Goal: Transaction & Acquisition: Purchase product/service

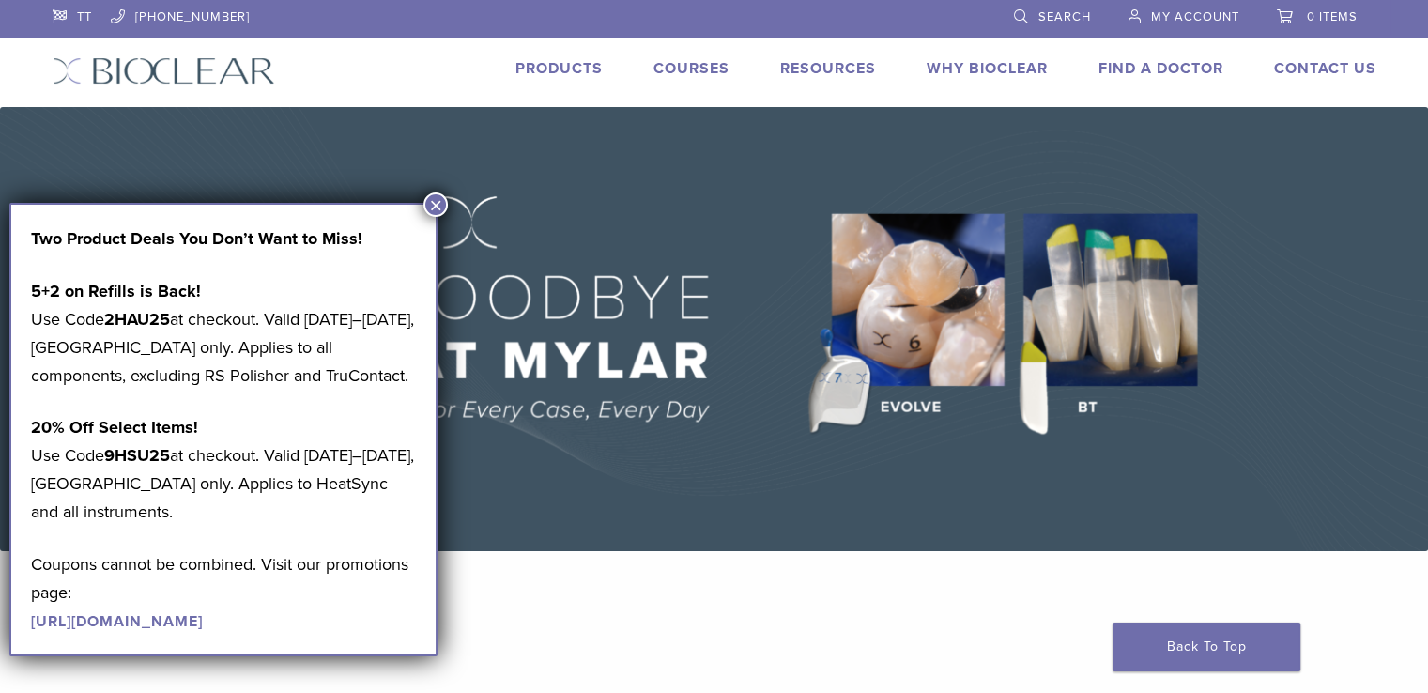
click at [436, 203] on button "×" at bounding box center [435, 204] width 24 height 24
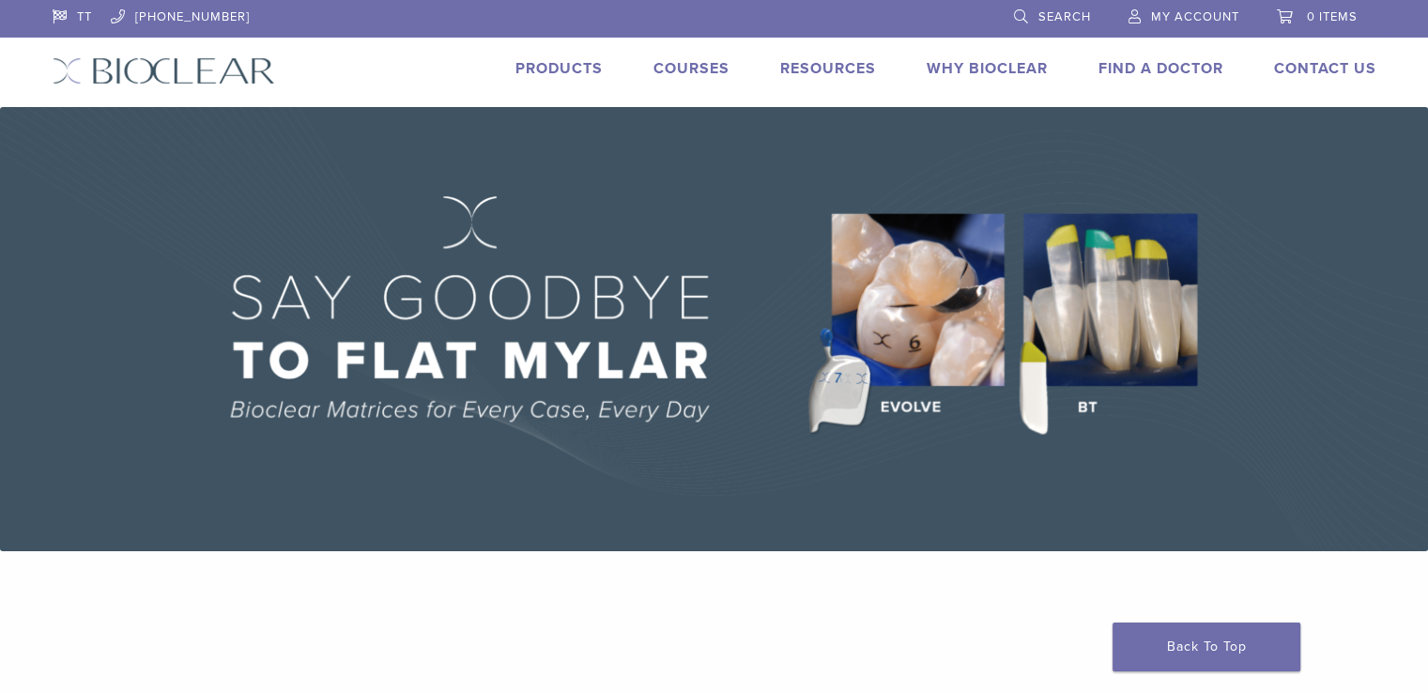
click at [543, 62] on link "Products" at bounding box center [558, 68] width 87 height 19
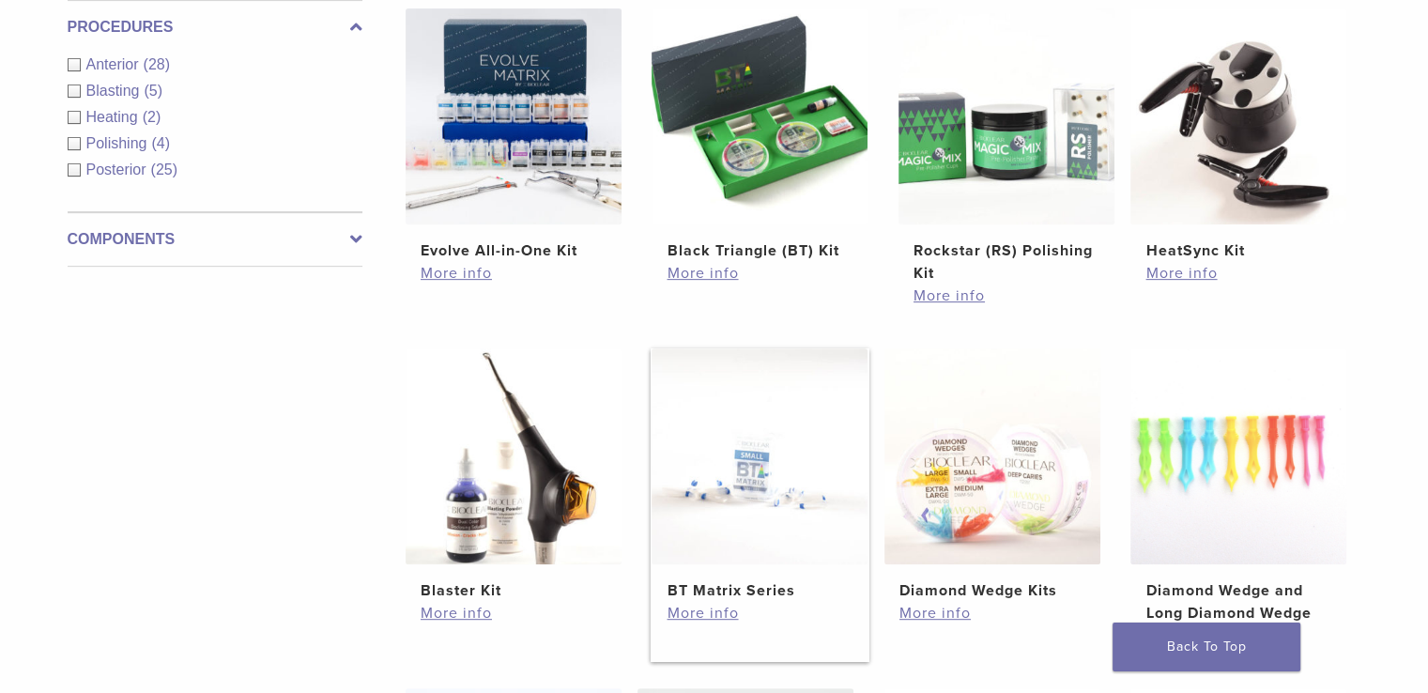
scroll to position [563, 0]
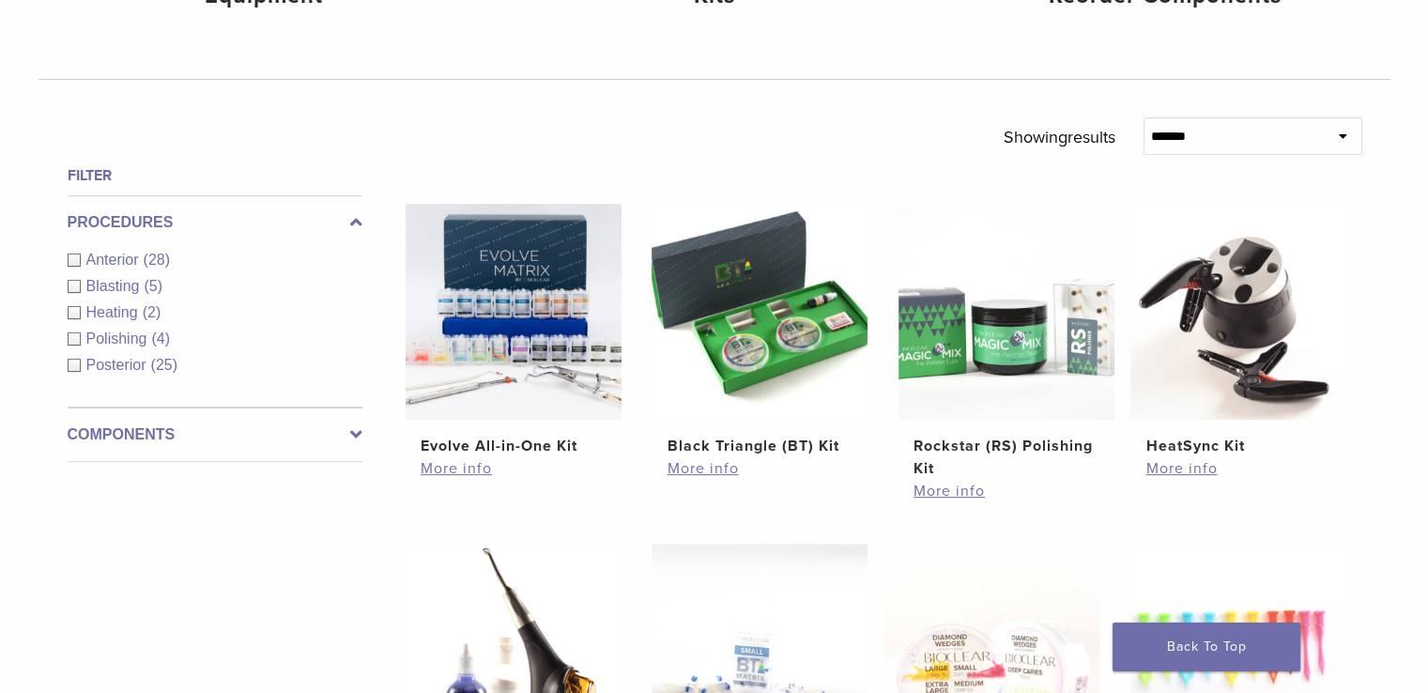
click at [353, 433] on icon at bounding box center [356, 434] width 12 height 23
click at [341, 219] on label "Procedures" at bounding box center [215, 222] width 295 height 23
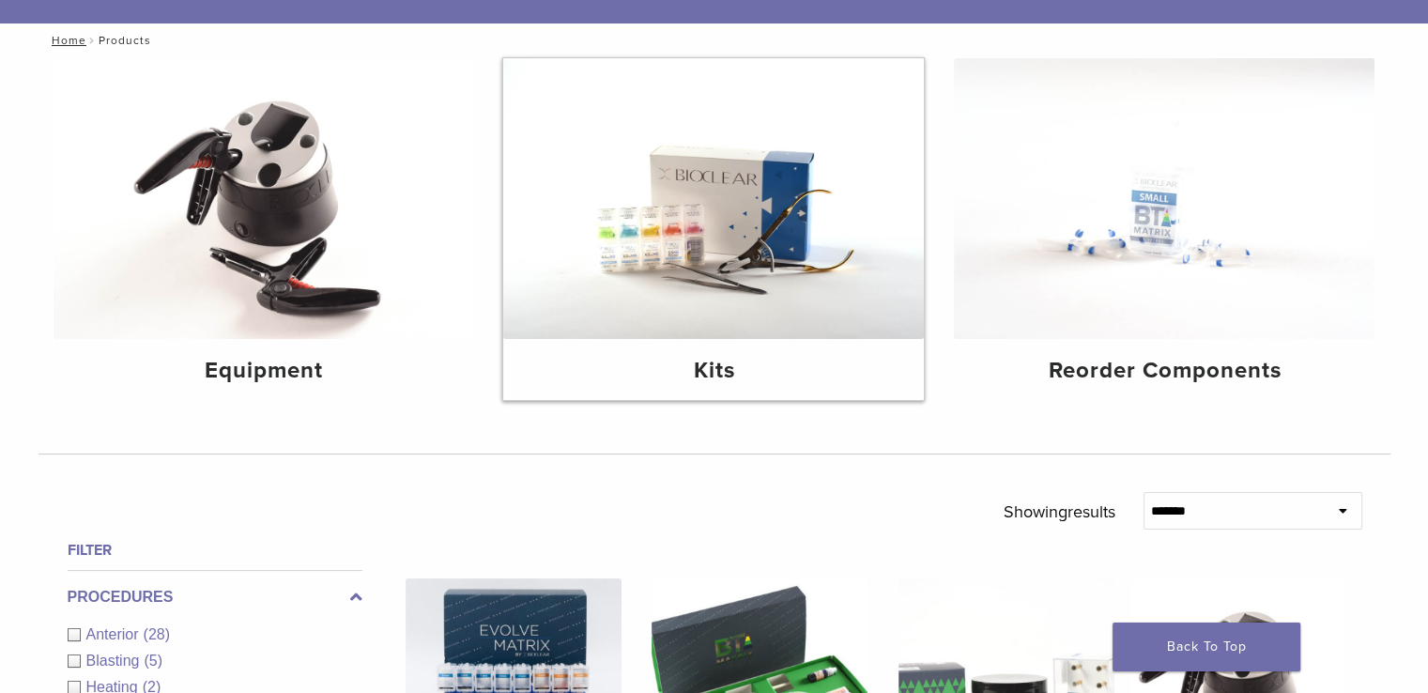
scroll to position [188, 0]
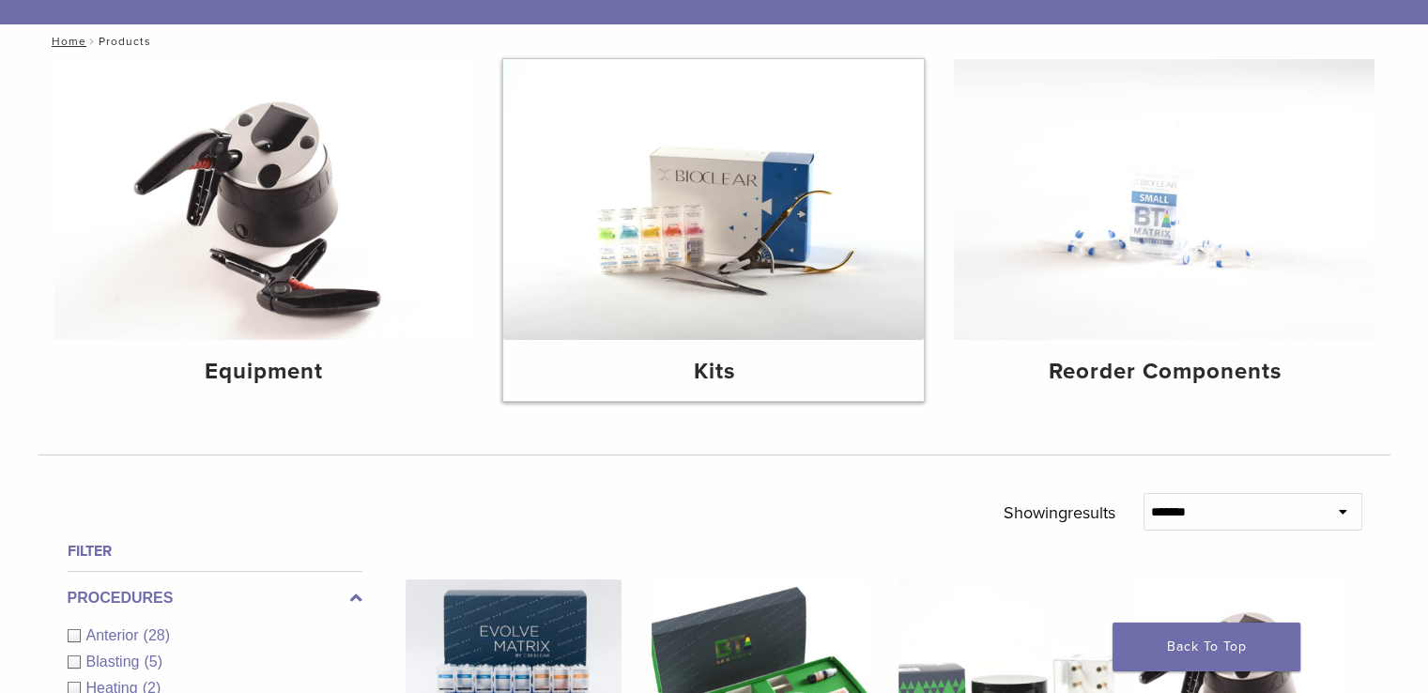
click at [743, 329] on img at bounding box center [713, 199] width 421 height 281
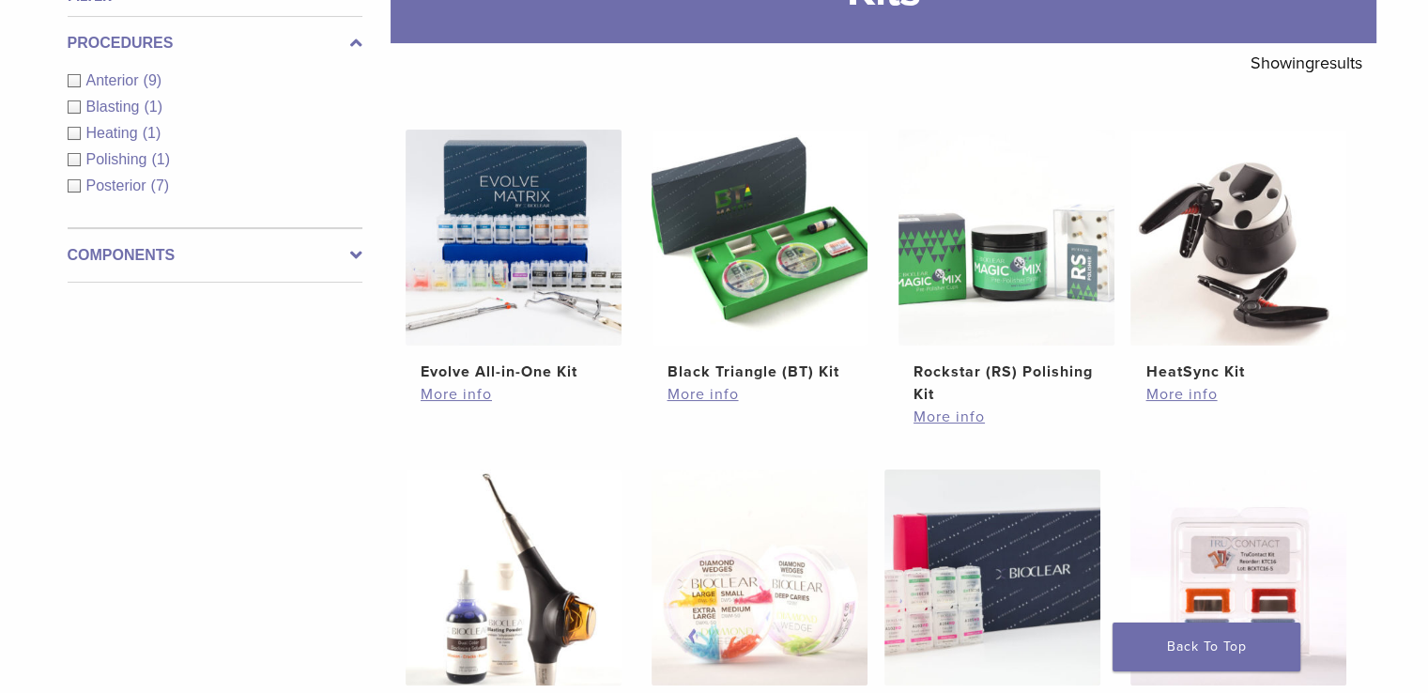
scroll to position [282, 0]
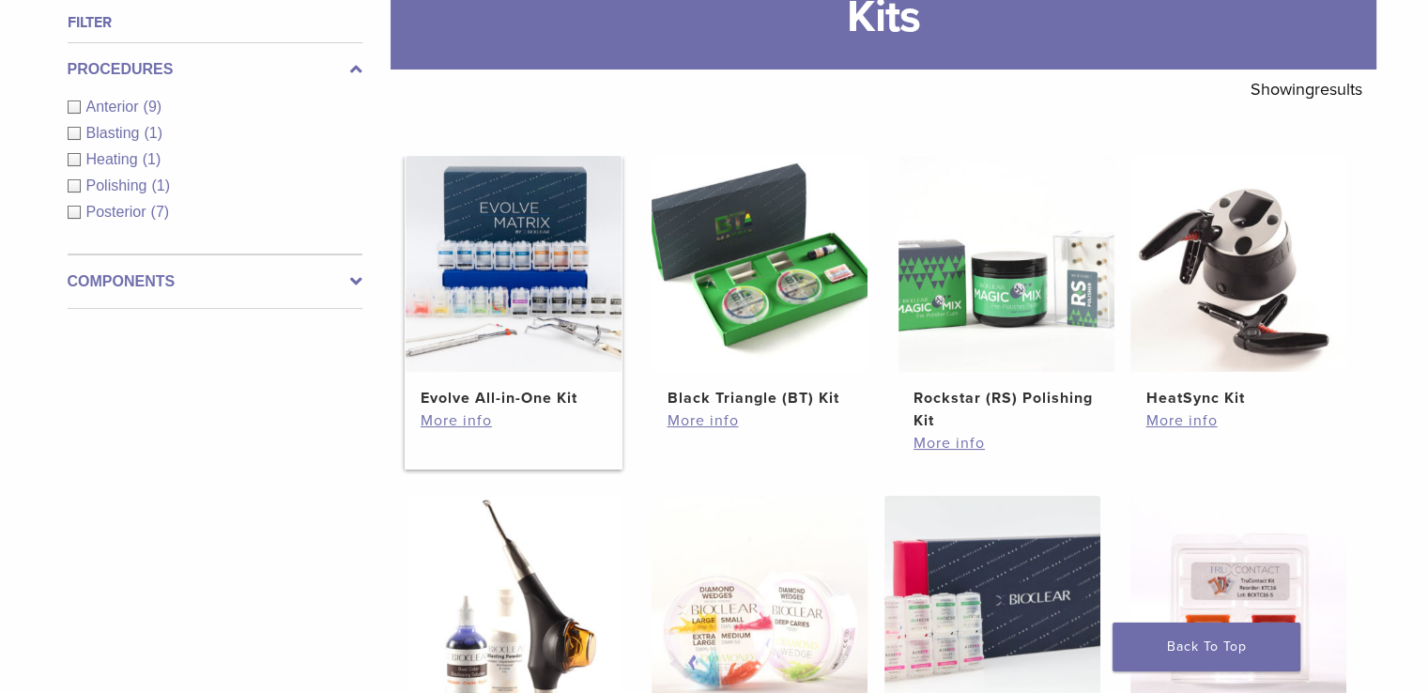
click at [474, 389] on h2 "Evolve All-in-One Kit" at bounding box center [514, 398] width 186 height 23
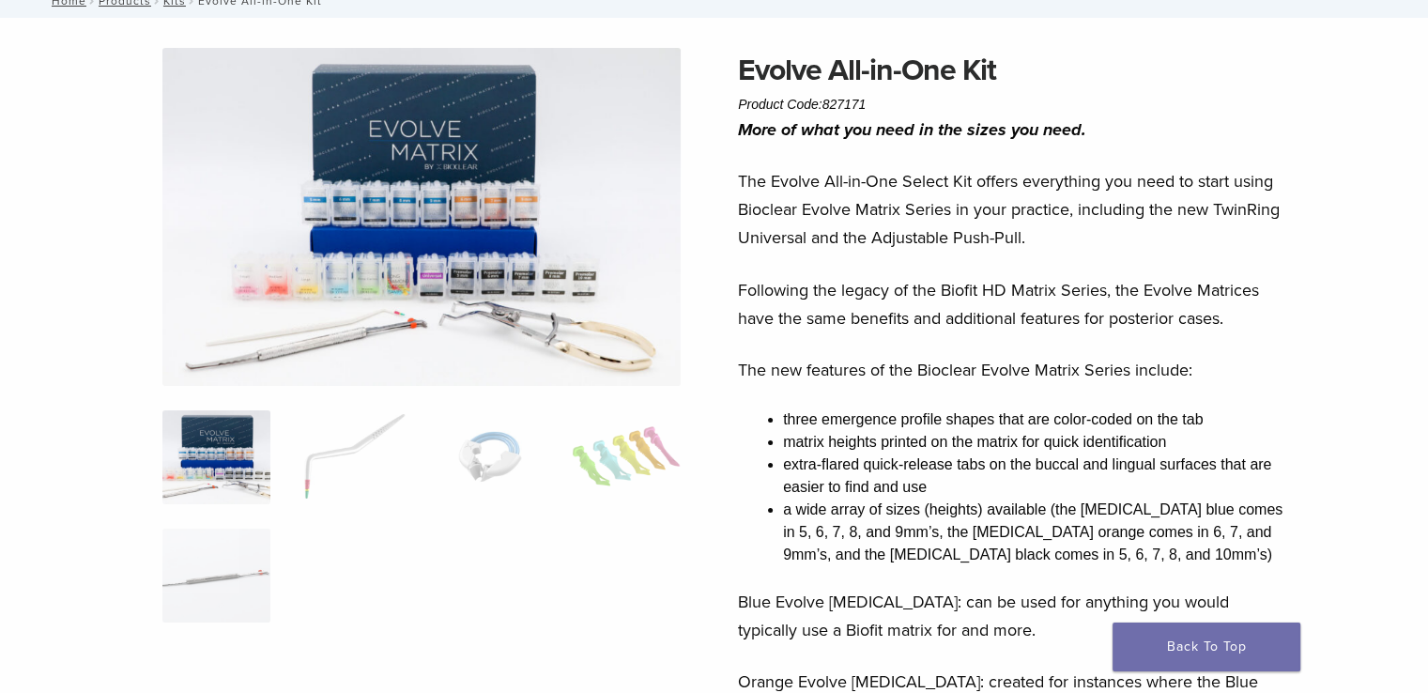
scroll to position [94, 0]
